Goal: Task Accomplishment & Management: Manage account settings

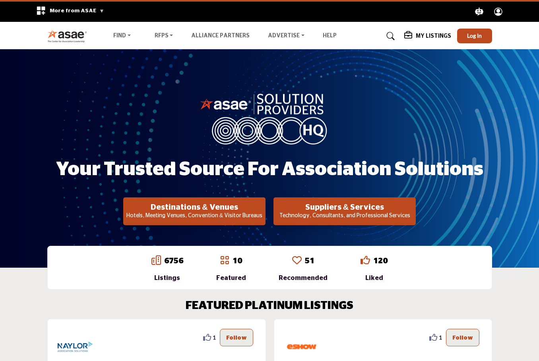
click at [470, 37] on span "Log In" at bounding box center [474, 35] width 15 height 7
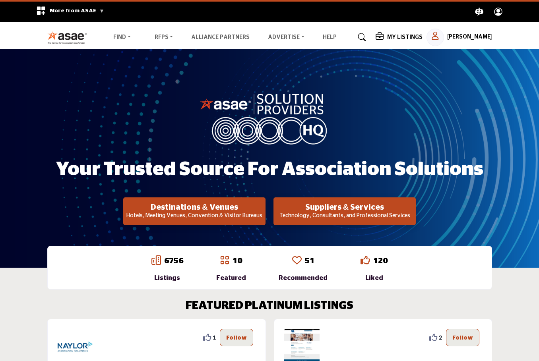
click at [465, 38] on h5 "[PERSON_NAME]" at bounding box center [469, 37] width 45 height 8
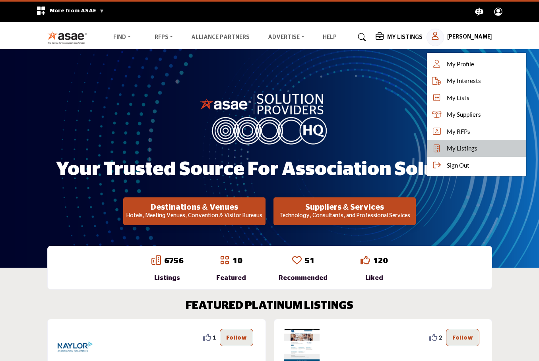
click at [467, 147] on span "My Listings" at bounding box center [461, 148] width 31 height 9
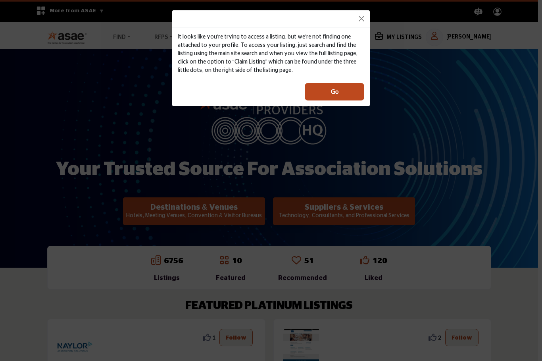
click at [353, 89] on button "Go" at bounding box center [335, 91] width 60 height 17
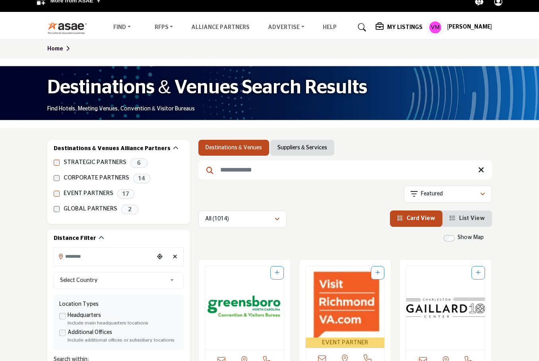
scroll to position [12, 0]
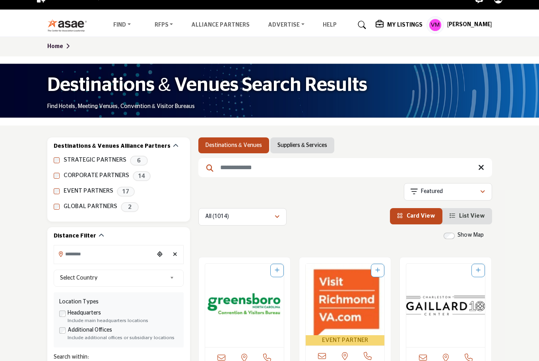
click at [415, 23] on h5 "My Listings" at bounding box center [404, 24] width 35 height 7
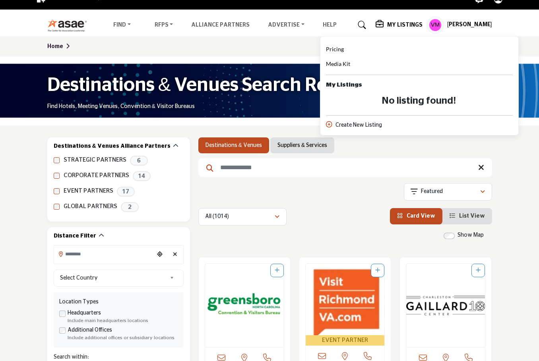
click at [463, 25] on h5 "[PERSON_NAME]" at bounding box center [469, 25] width 45 height 8
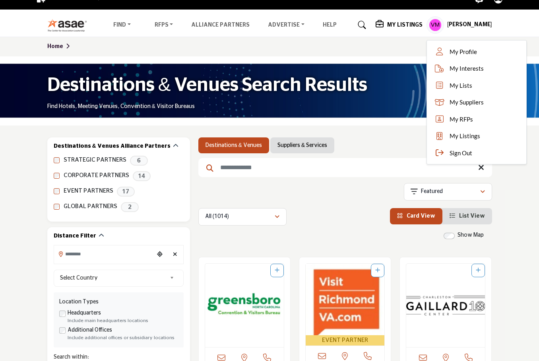
click at [433, 216] on span "Card View" at bounding box center [420, 216] width 29 height 6
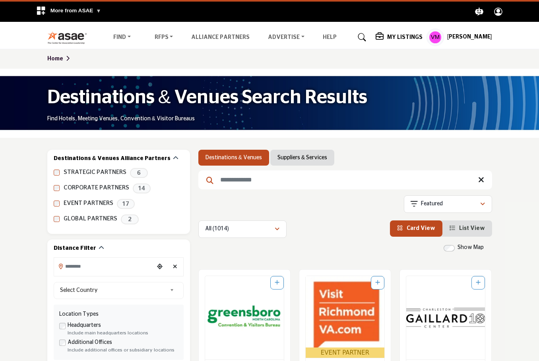
scroll to position [0, 0]
click at [478, 224] on li "List View" at bounding box center [467, 228] width 50 height 16
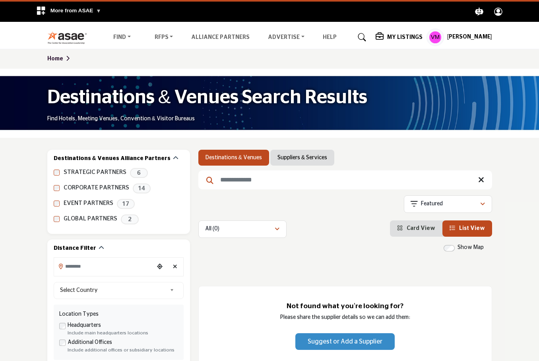
click at [475, 36] on h5 "[PERSON_NAME]" at bounding box center [469, 37] width 45 height 8
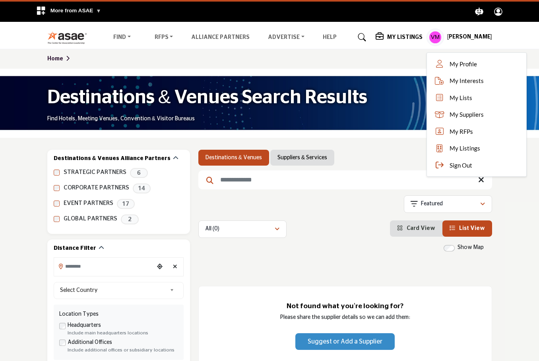
click at [498, 10] on circle "Explore ASAE" at bounding box center [498, 11] width 4 height 4
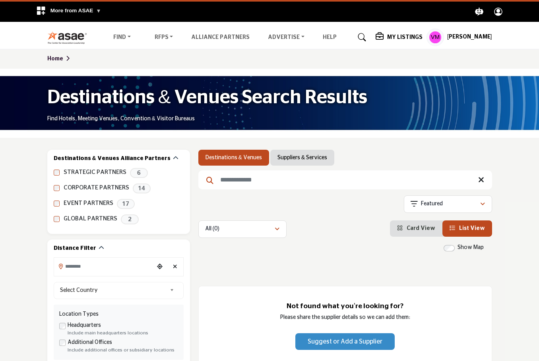
click at [498, 13] on icon "Explore ASAE" at bounding box center [498, 12] width 8 height 8
